Goal: Information Seeking & Learning: Learn about a topic

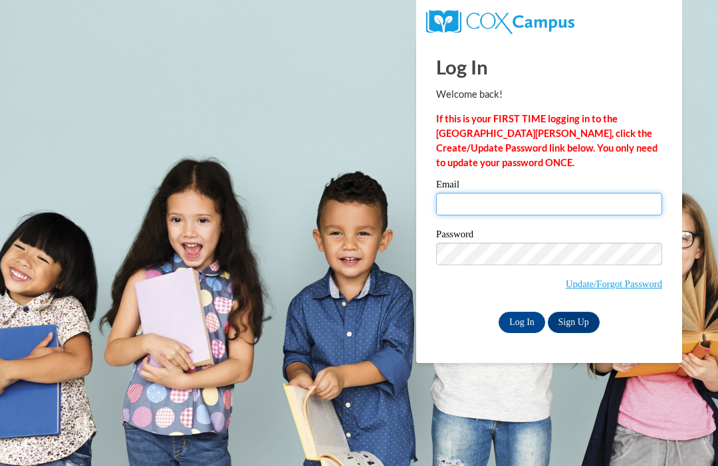
click at [543, 206] on input "Email" at bounding box center [549, 204] width 226 height 23
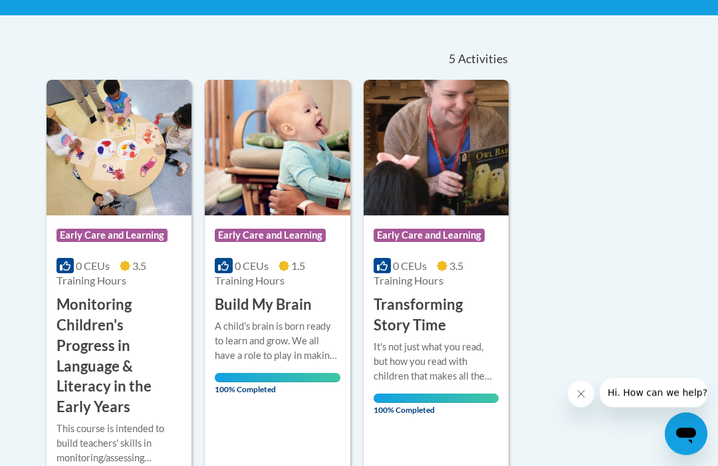
scroll to position [287, 0]
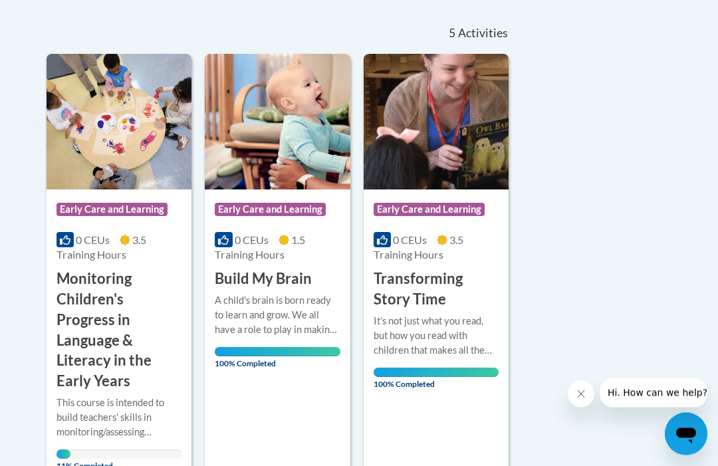
click at [128, 398] on div "This course is intended to build teachers' skills in monitoring/assessing child…" at bounding box center [119, 418] width 125 height 44
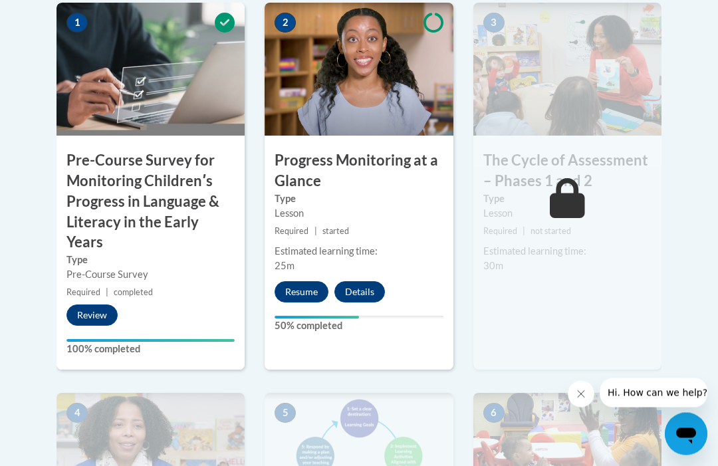
scroll to position [510, 0]
click at [311, 297] on button "Resume" at bounding box center [302, 291] width 54 height 21
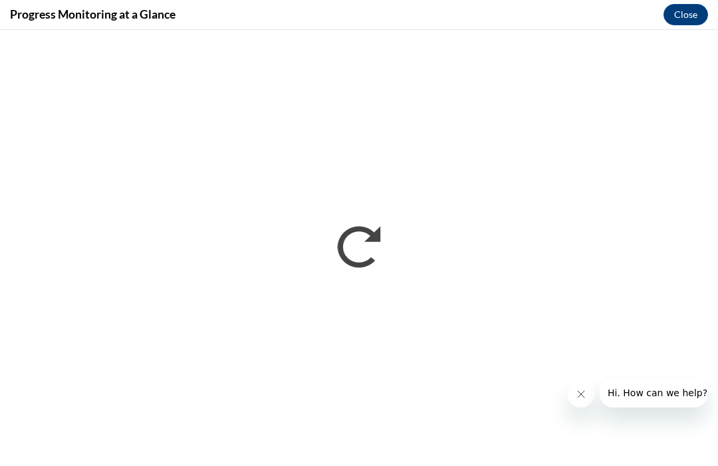
scroll to position [0, 0]
click at [686, 15] on button "Close" at bounding box center [686, 14] width 45 height 21
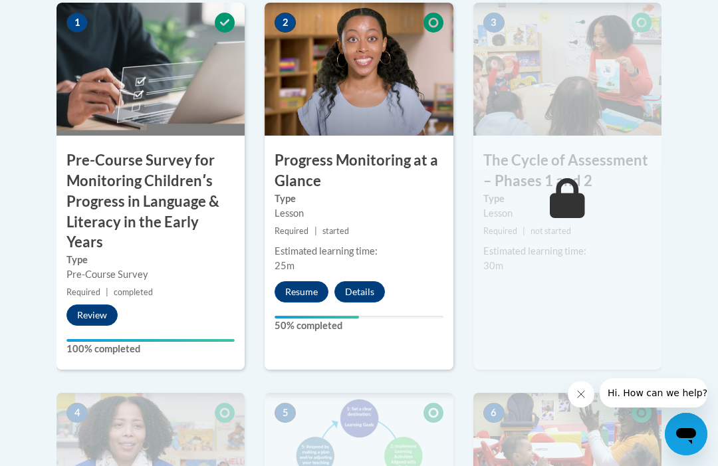
click at [307, 295] on button "Resume" at bounding box center [302, 291] width 54 height 21
